Goal: Task Accomplishment & Management: Use online tool/utility

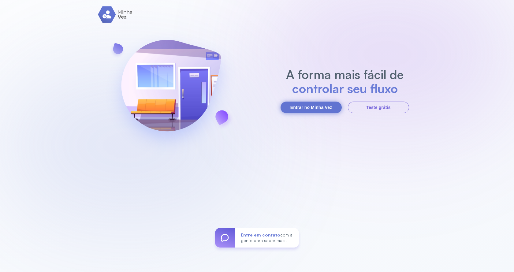
click at [295, 107] on button "Entrar no Minha Vez" at bounding box center [311, 108] width 61 height 12
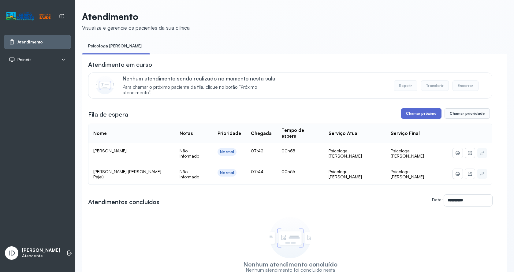
click at [423, 118] on button "Chamar próximo" at bounding box center [421, 113] width 40 height 10
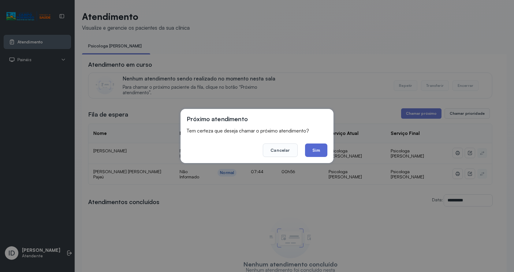
click at [319, 156] on button "Sim" at bounding box center [316, 150] width 22 height 13
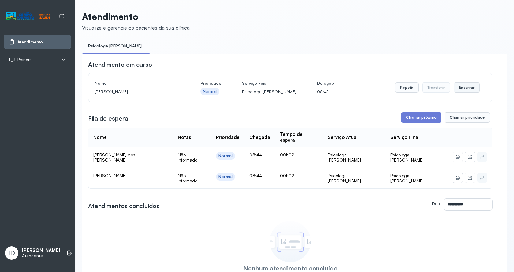
click at [466, 87] on button "Encerrar" at bounding box center [467, 87] width 26 height 10
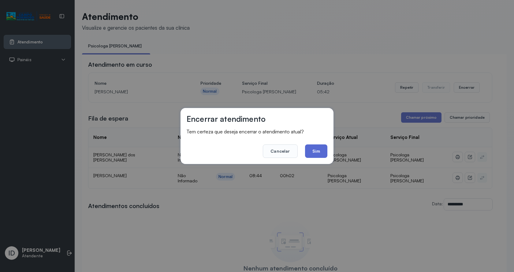
click at [312, 154] on button "Sim" at bounding box center [316, 151] width 22 height 13
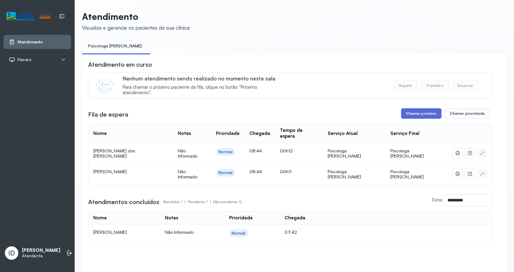
click at [415, 115] on button "Chamar próximo" at bounding box center [421, 113] width 40 height 10
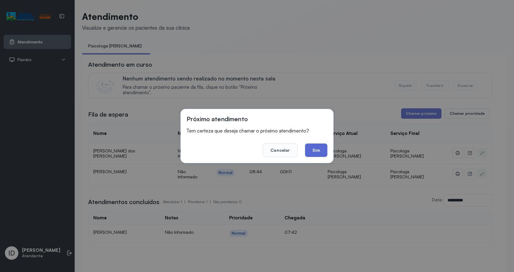
click at [322, 149] on button "Sim" at bounding box center [316, 150] width 22 height 13
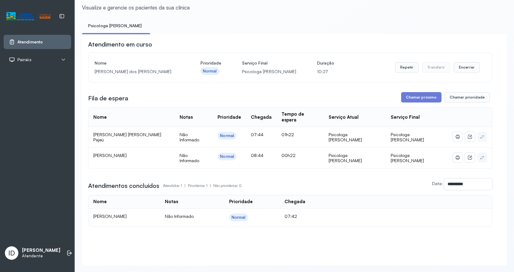
scroll to position [30, 0]
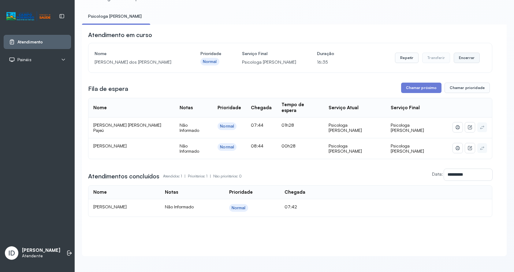
click at [466, 60] on button "Encerrar" at bounding box center [467, 58] width 26 height 10
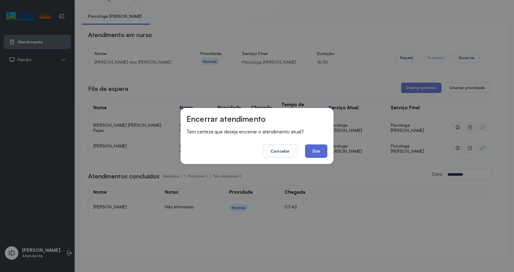
click at [314, 147] on button "Sim" at bounding box center [316, 151] width 22 height 13
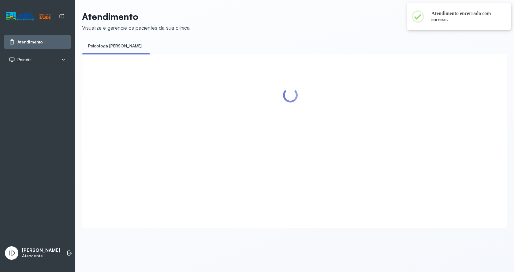
scroll to position [0, 0]
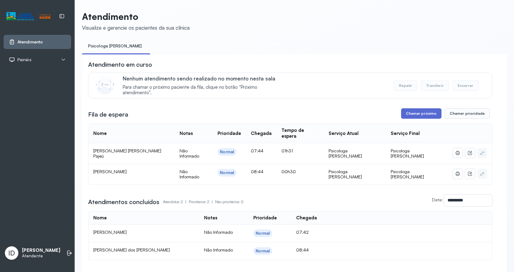
click at [416, 117] on button "Chamar próximo" at bounding box center [421, 113] width 40 height 10
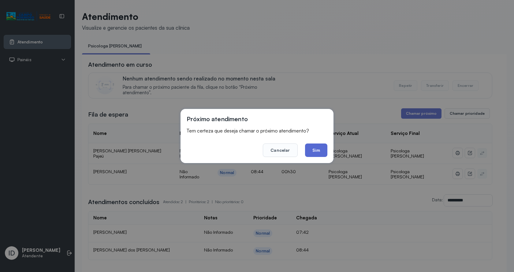
click at [321, 150] on button "Sim" at bounding box center [316, 150] width 22 height 13
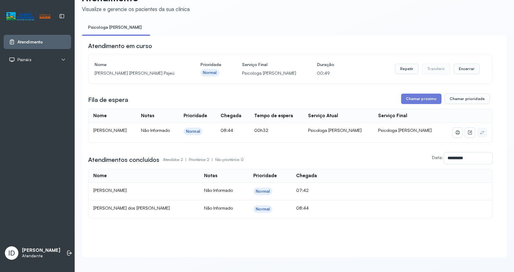
scroll to position [28, 0]
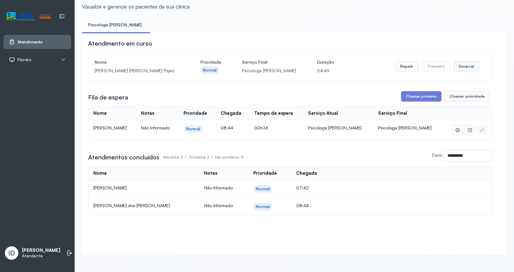
click at [465, 65] on button "Encerrar" at bounding box center [467, 66] width 26 height 10
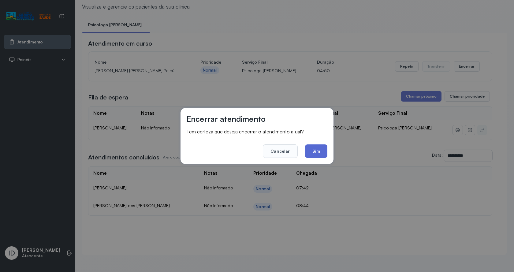
click at [311, 153] on button "Sim" at bounding box center [316, 151] width 22 height 13
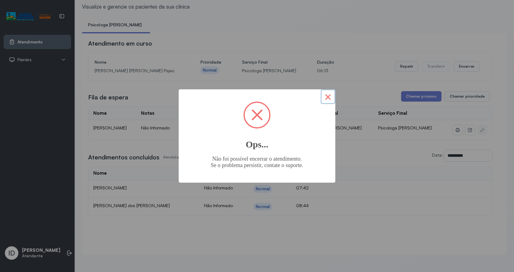
click at [335, 100] on button "×" at bounding box center [328, 96] width 15 height 15
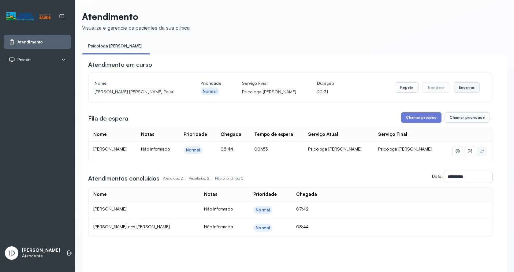
click at [461, 89] on button "Encerrar" at bounding box center [467, 87] width 26 height 10
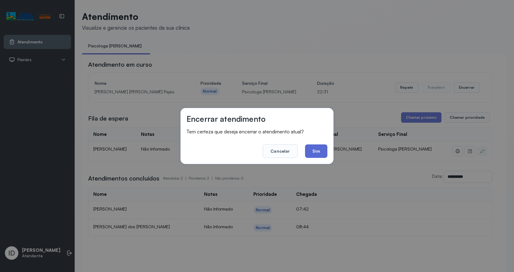
click at [317, 152] on button "Sim" at bounding box center [316, 151] width 22 height 13
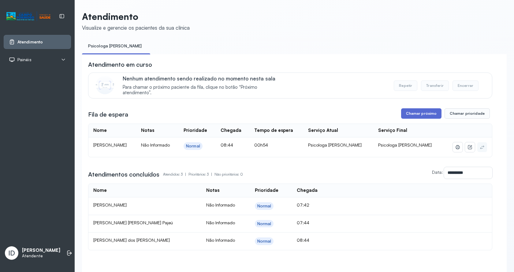
click at [422, 117] on button "Chamar próximo" at bounding box center [421, 113] width 40 height 10
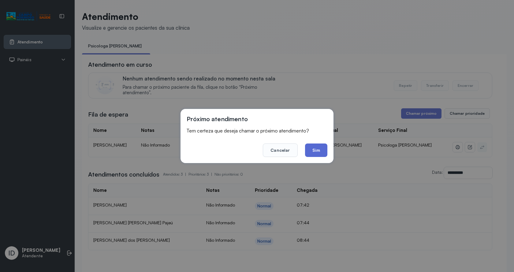
click at [315, 149] on button "Sim" at bounding box center [316, 150] width 22 height 13
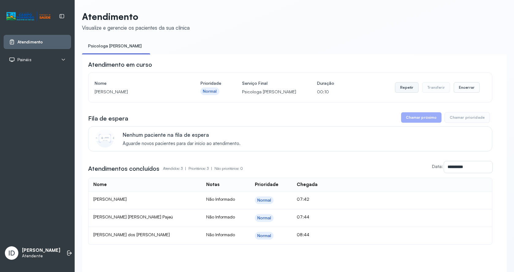
click at [408, 90] on button "Repetir" at bounding box center [407, 87] width 24 height 10
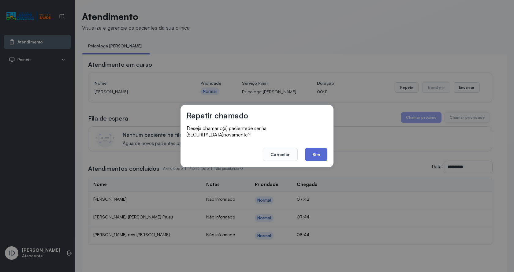
click at [317, 155] on button "Sim" at bounding box center [316, 154] width 22 height 13
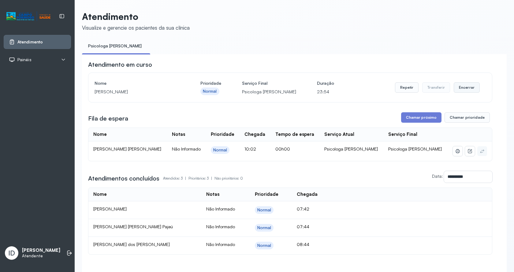
click at [469, 84] on button "Encerrar" at bounding box center [467, 87] width 26 height 10
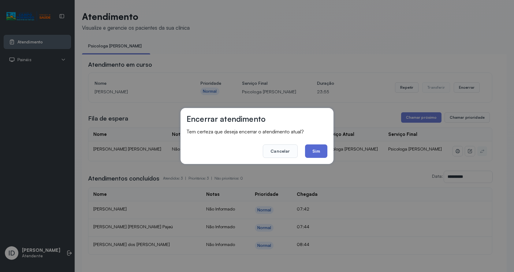
click at [311, 150] on button "Sim" at bounding box center [316, 151] width 22 height 13
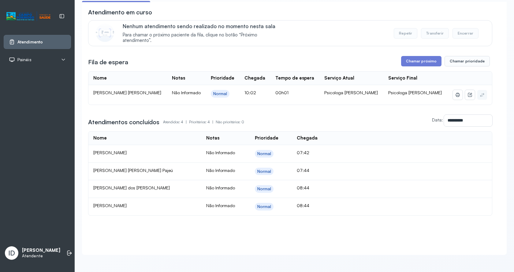
scroll to position [59, 0]
click at [414, 56] on button "Chamar próximo" at bounding box center [421, 61] width 40 height 10
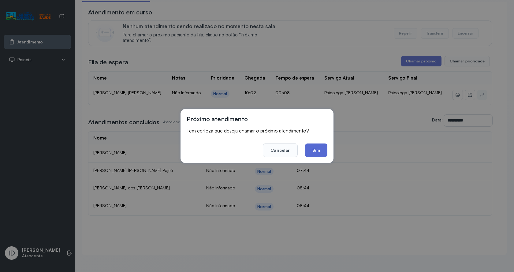
drag, startPoint x: 317, startPoint y: 146, endPoint x: 303, endPoint y: 130, distance: 21.9
click at [317, 147] on button "Sim" at bounding box center [316, 150] width 22 height 13
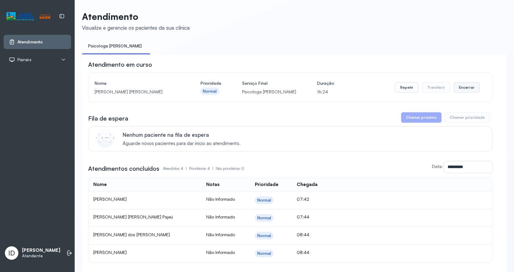
click at [463, 87] on button "Encerrar" at bounding box center [467, 87] width 26 height 10
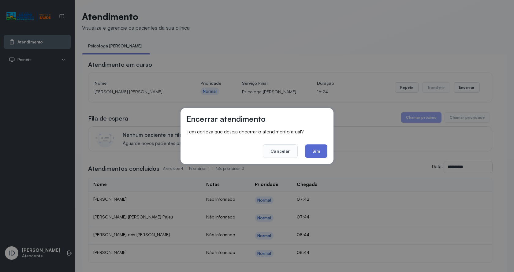
click at [326, 147] on button "Sim" at bounding box center [316, 151] width 22 height 13
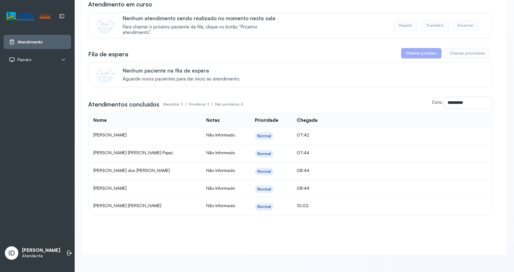
scroll to position [67, 0]
